Goal: Information Seeking & Learning: Learn about a topic

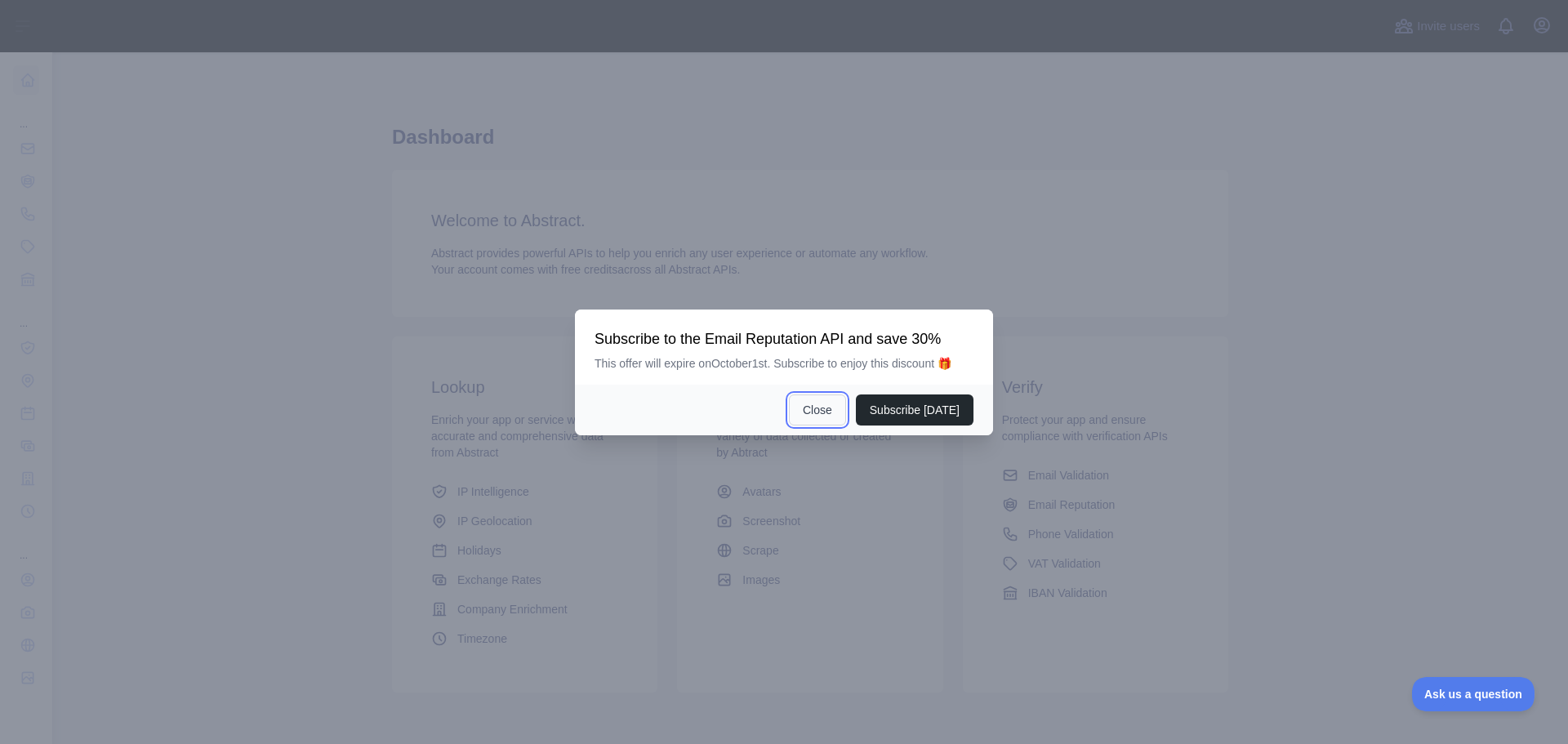
click at [845, 415] on button "Close" at bounding box center [818, 409] width 57 height 31
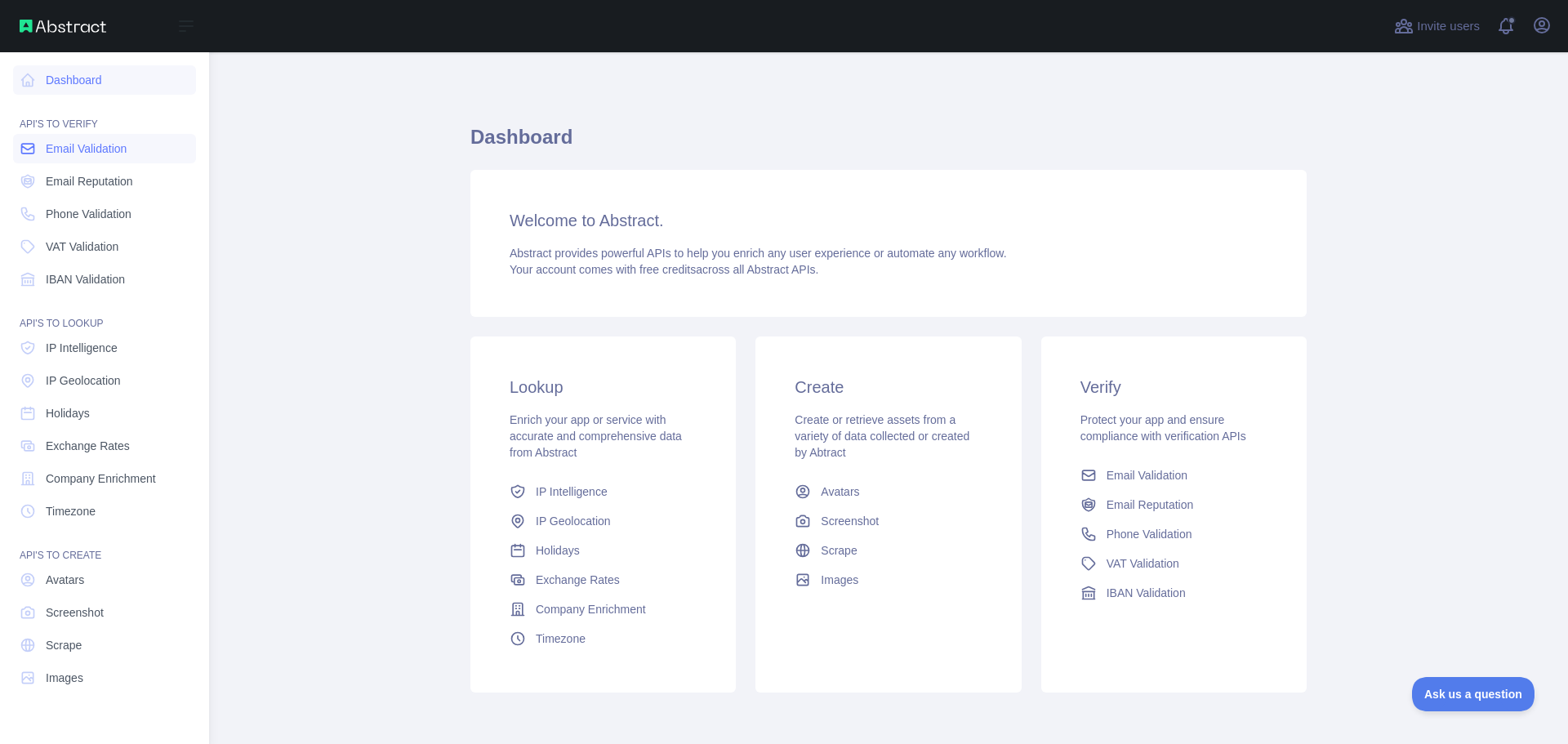
drag, startPoint x: 69, startPoint y: 154, endPoint x: 95, endPoint y: 163, distance: 27.5
click at [69, 154] on span "Email Validation" at bounding box center [85, 148] width 81 height 16
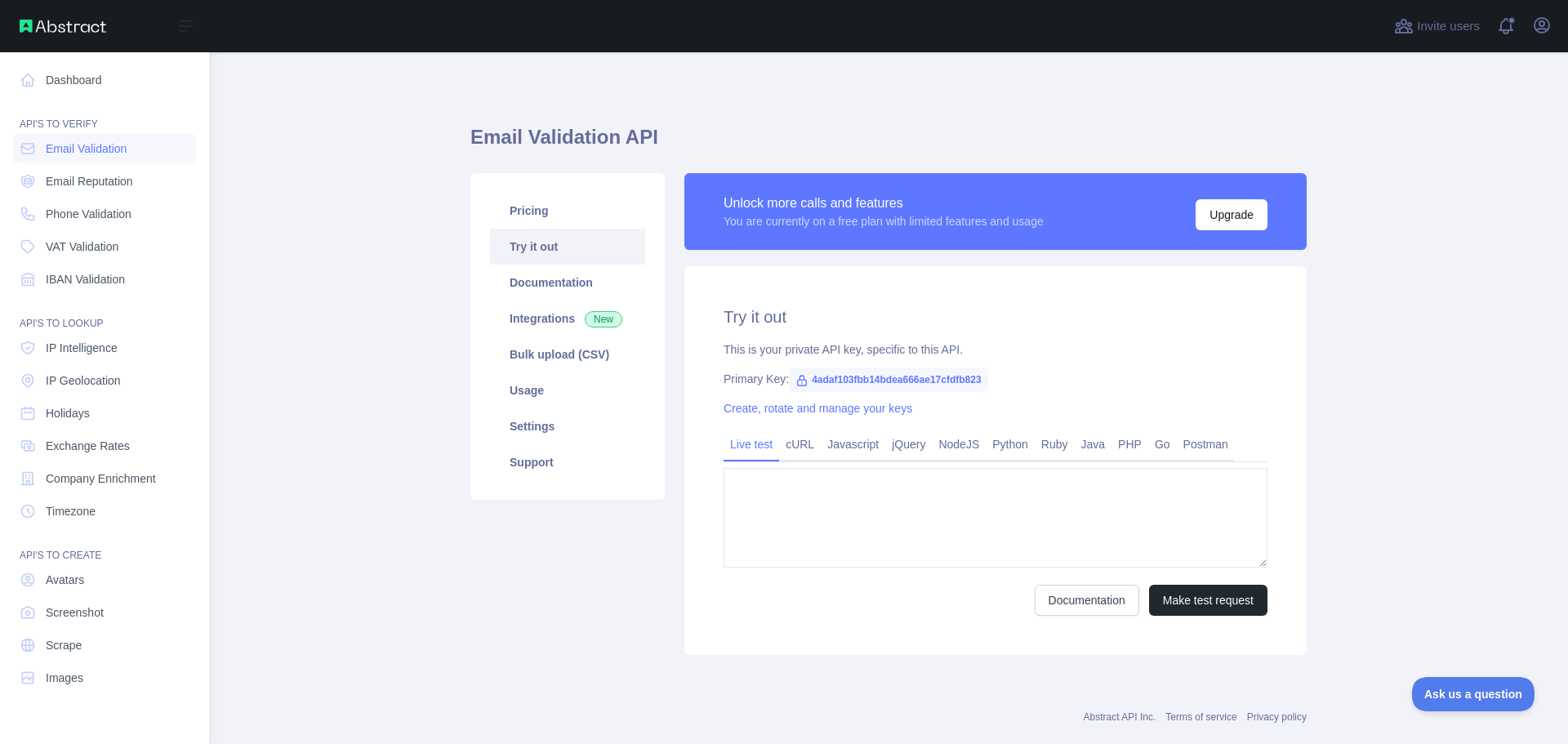
type textarea "**********"
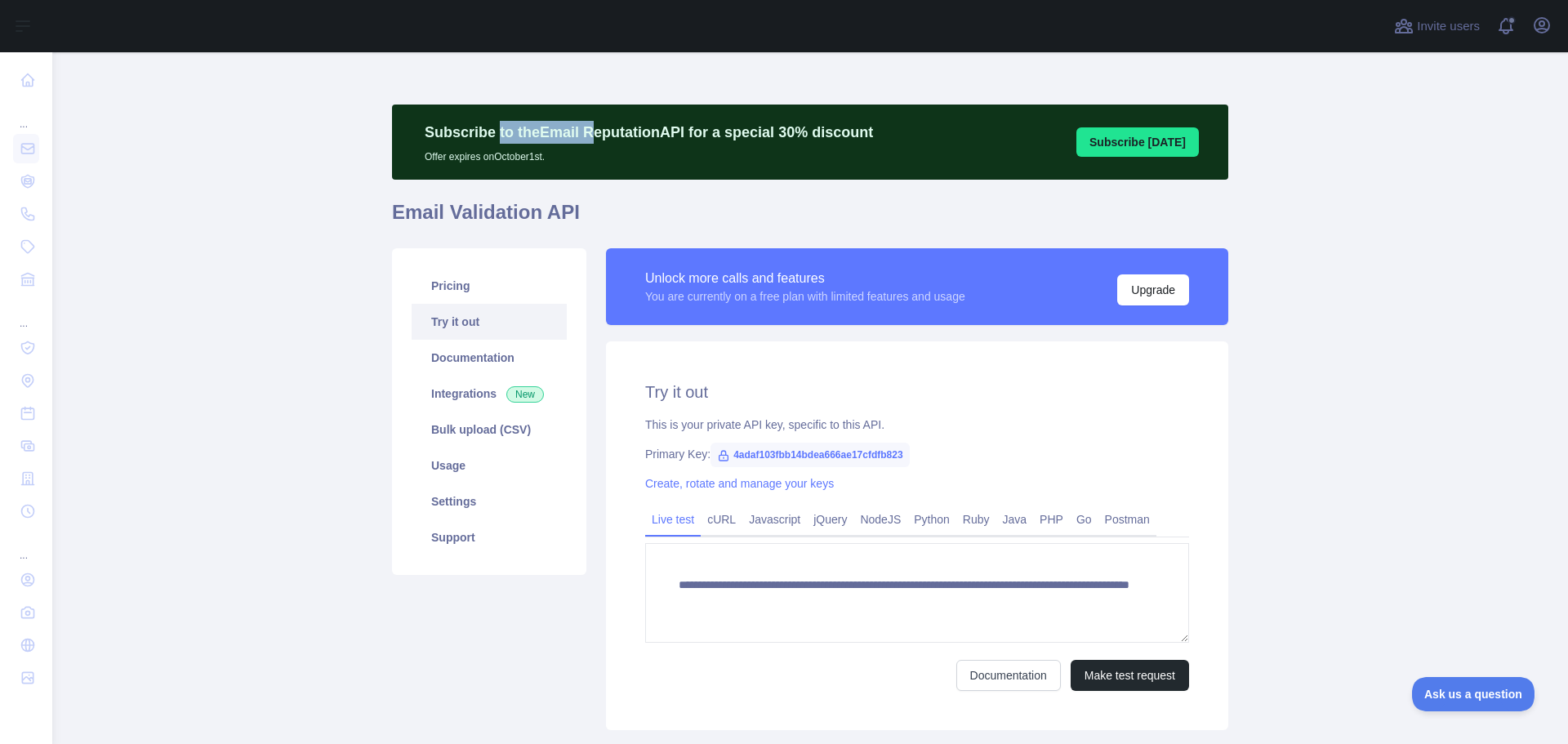
drag, startPoint x: 487, startPoint y: 136, endPoint x: 587, endPoint y: 139, distance: 100.0
click at [587, 139] on p "Subscribe to the Email Reputation API for a special 30 % discount" at bounding box center [648, 133] width 448 height 23
click at [599, 139] on p "Subscribe to the Email Reputation API for a special 30 % discount" at bounding box center [648, 133] width 448 height 23
click at [469, 296] on link "Pricing" at bounding box center [490, 286] width 155 height 36
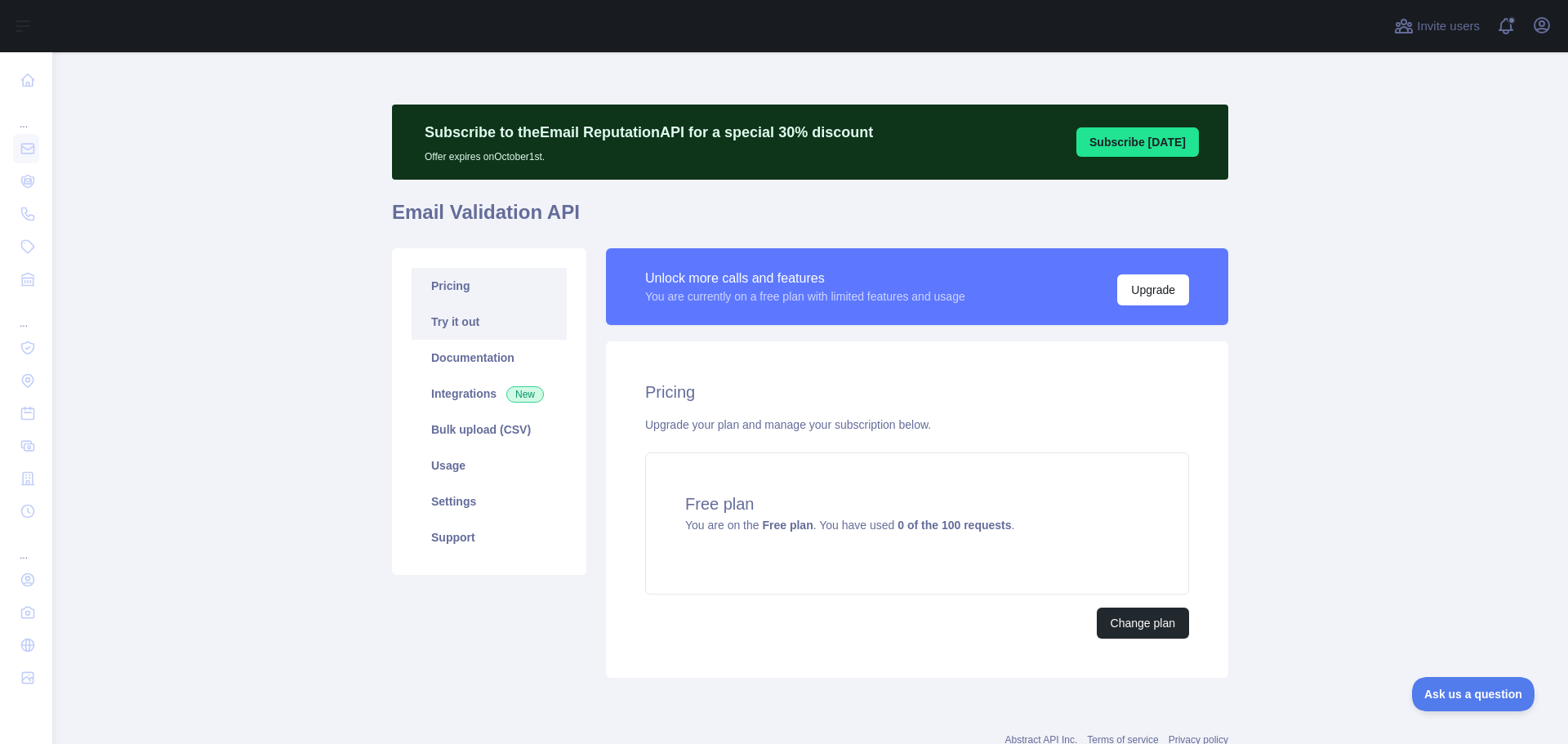
click at [462, 329] on link "Try it out" at bounding box center [490, 322] width 155 height 36
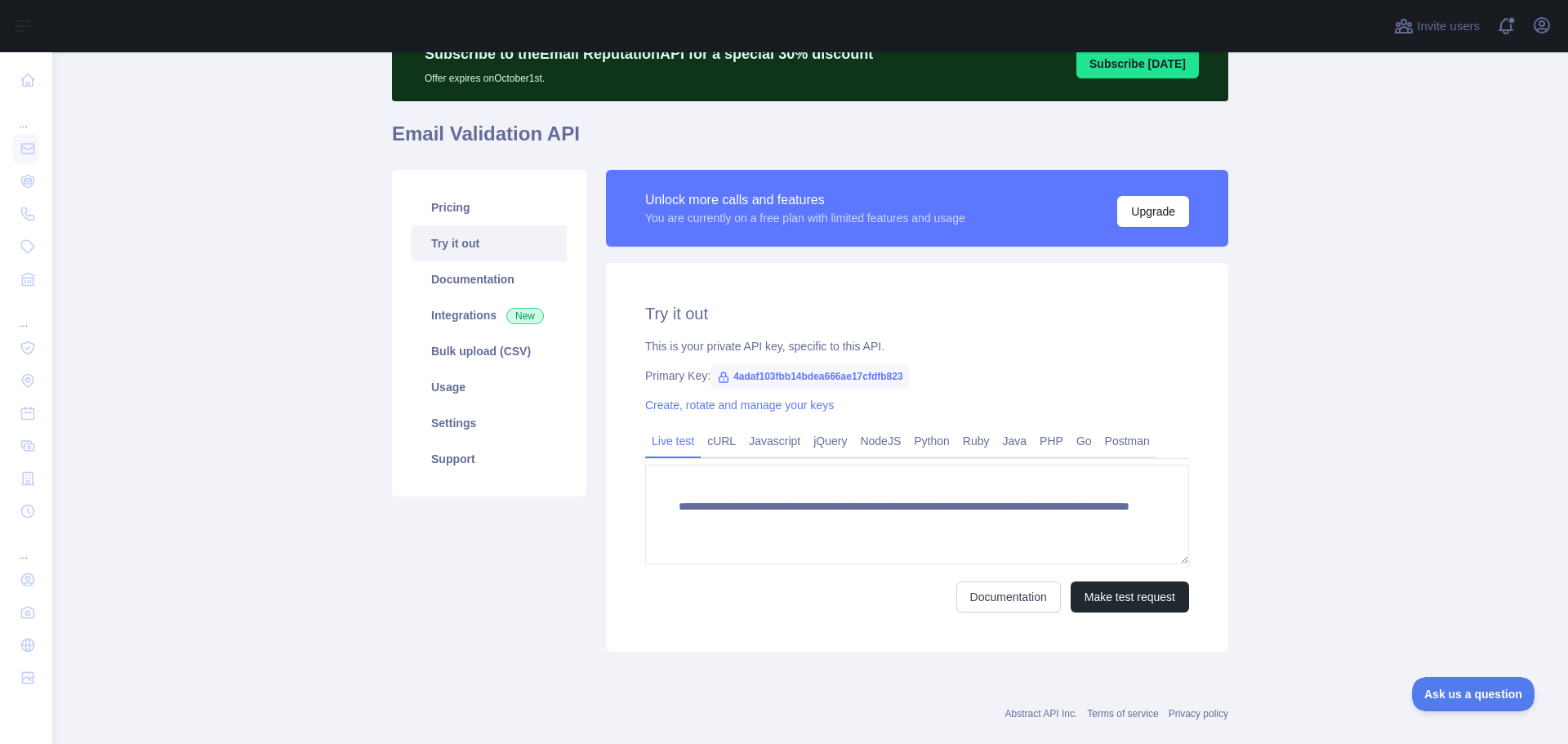
scroll to position [107, 0]
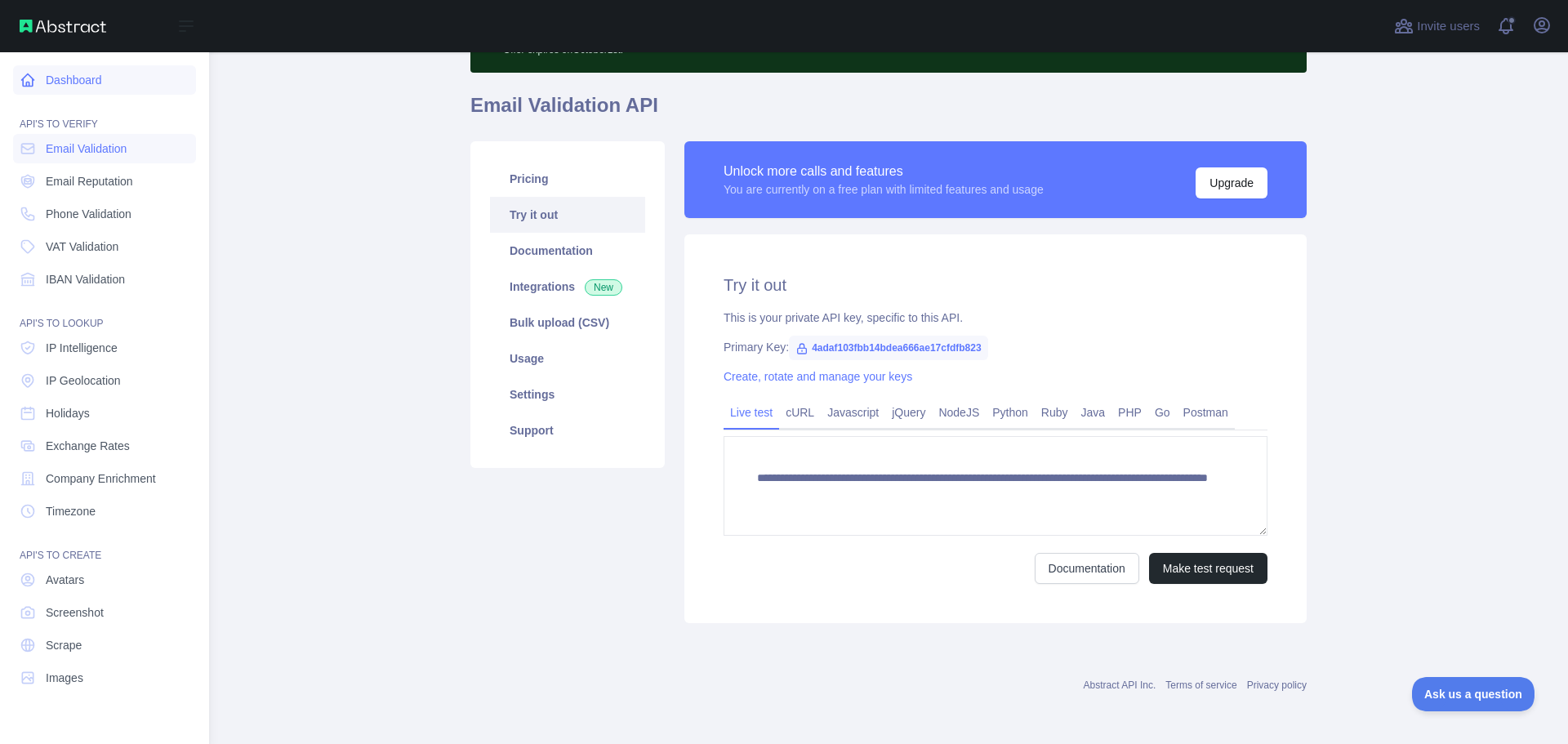
click at [81, 84] on link "Dashboard" at bounding box center [104, 80] width 183 height 29
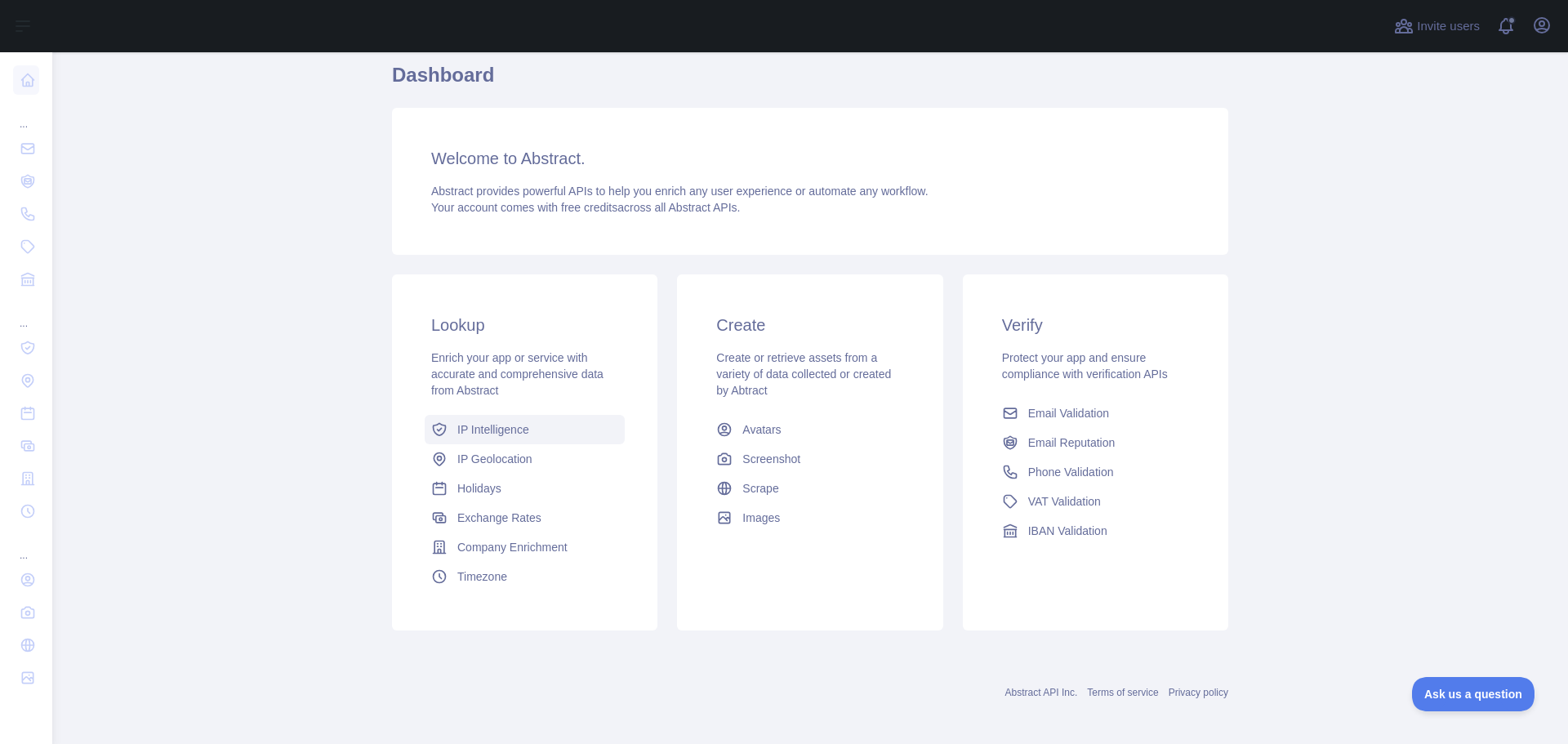
scroll to position [145, 0]
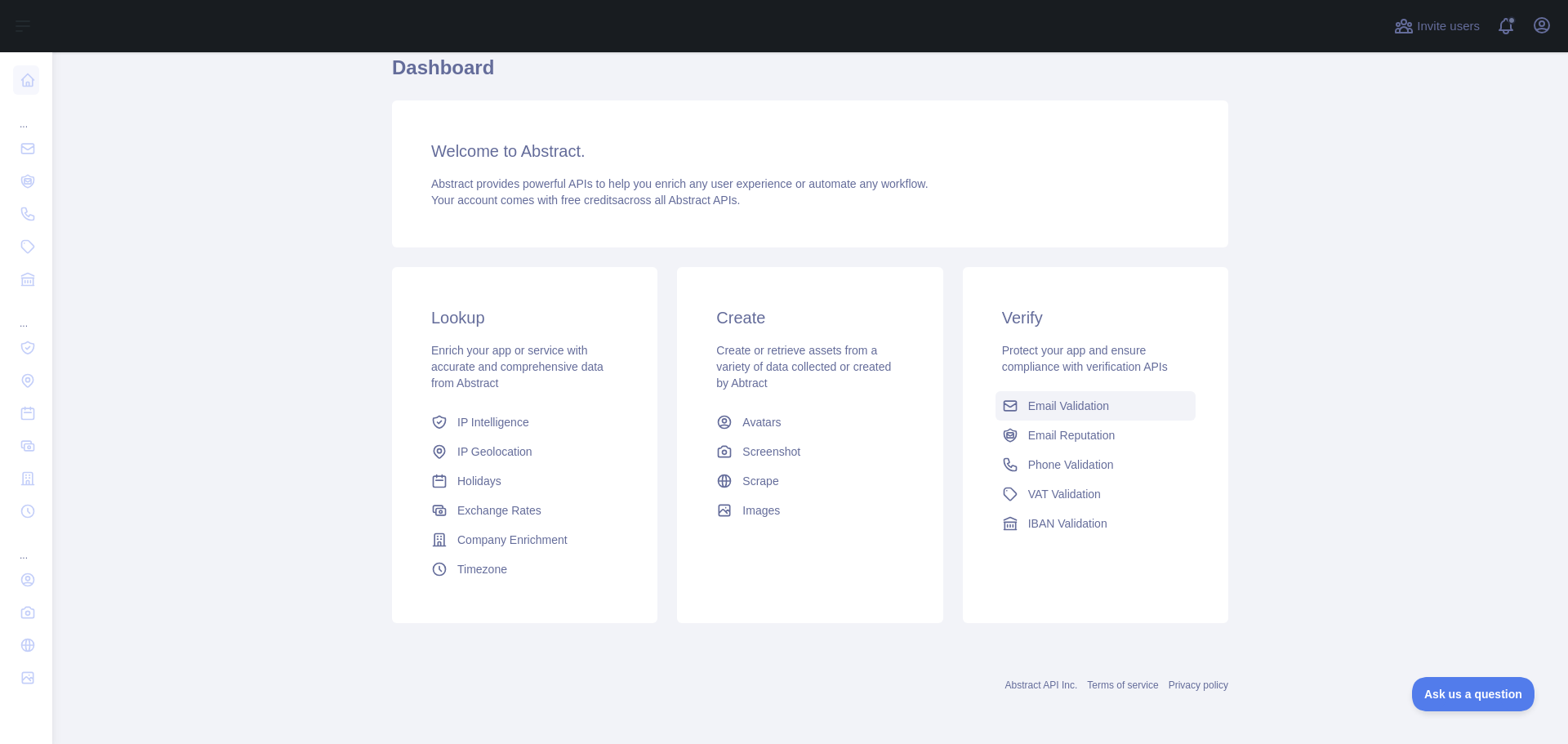
click at [1127, 414] on link "Email Validation" at bounding box center [1095, 406] width 200 height 29
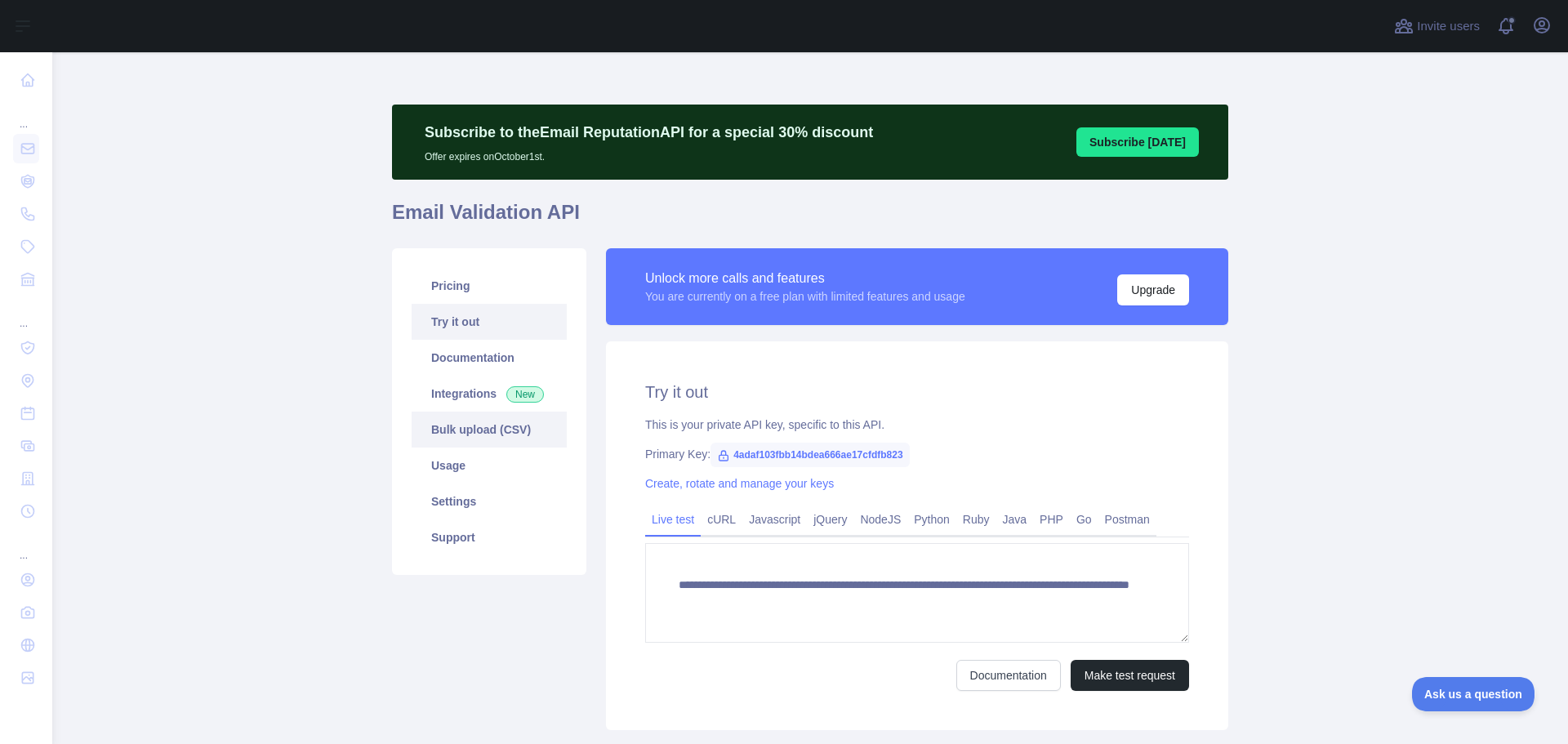
click at [458, 436] on link "Bulk upload (CSV)" at bounding box center [490, 430] width 155 height 36
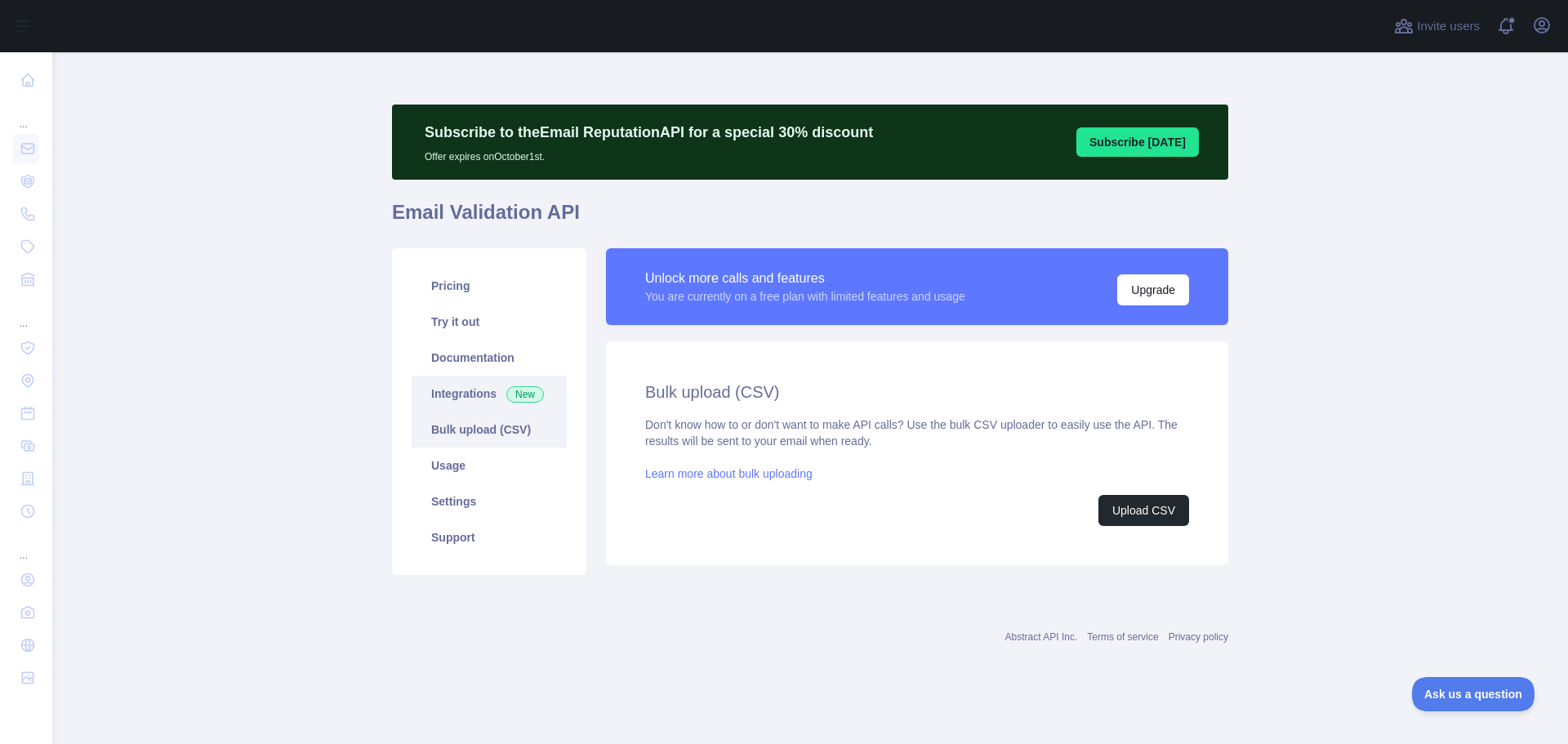
click at [460, 385] on link "Integrations New" at bounding box center [490, 394] width 155 height 36
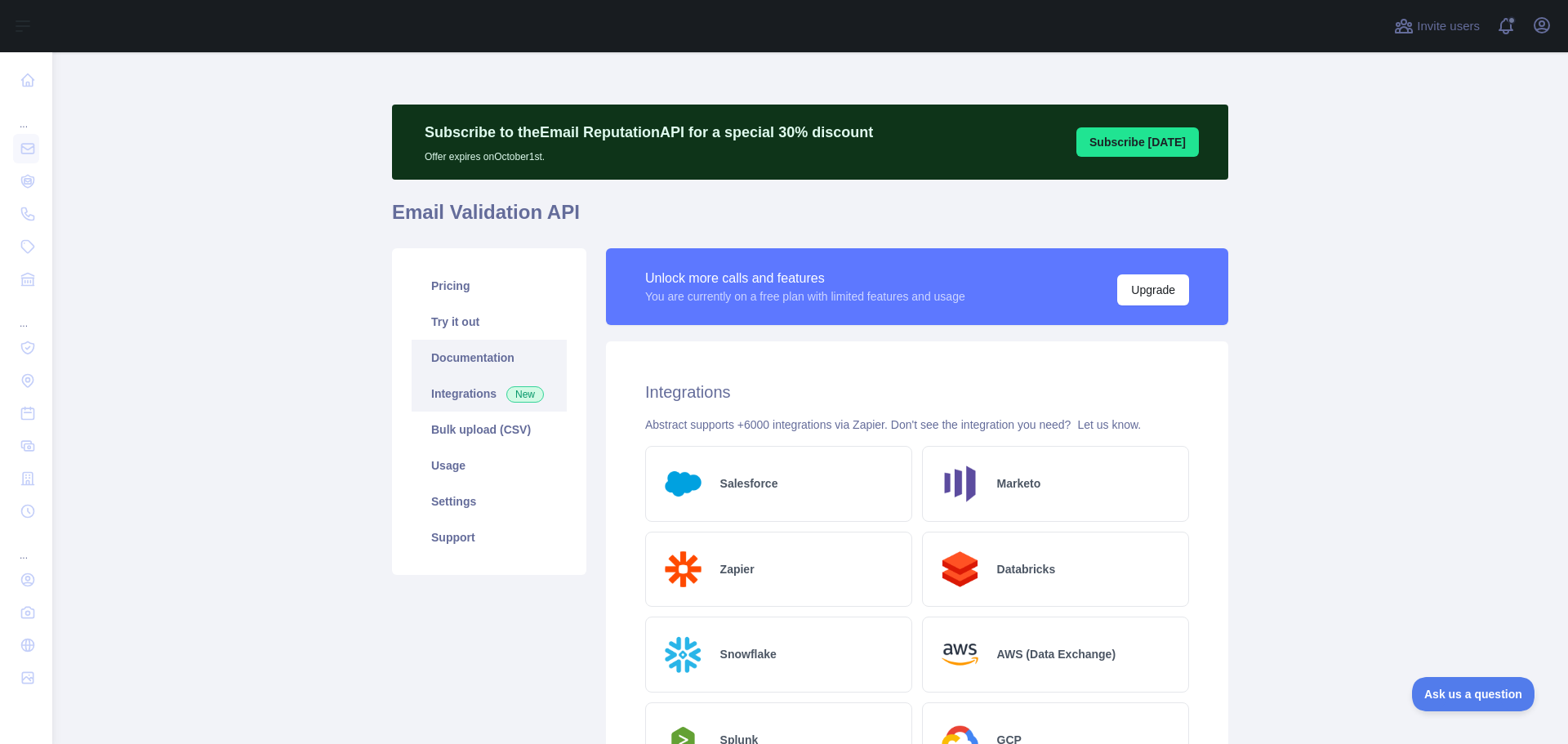
click at [460, 352] on link "Documentation" at bounding box center [490, 358] width 155 height 36
